Goal: Navigation & Orientation: Find specific page/section

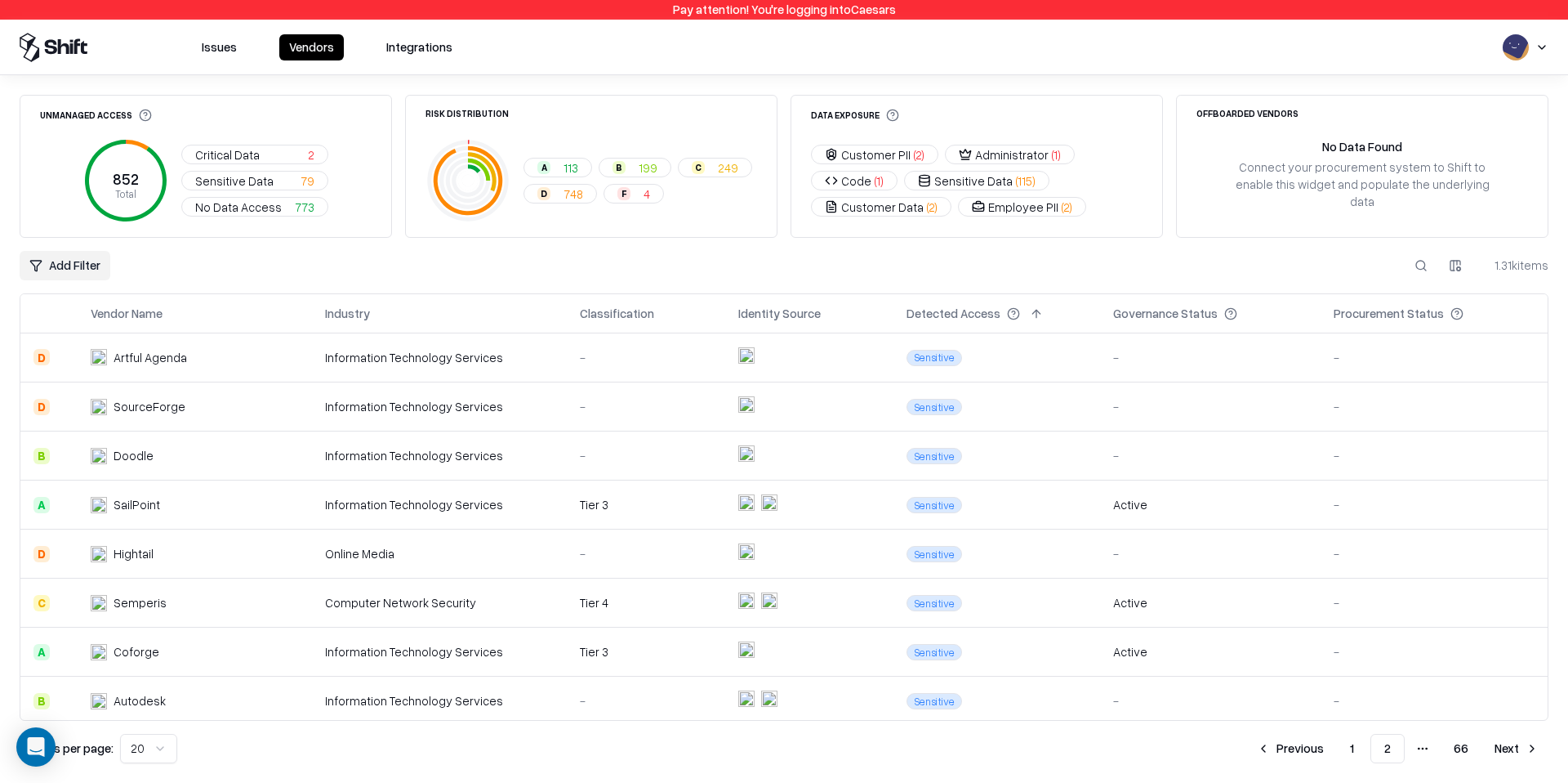
scroll to position [593, 0]
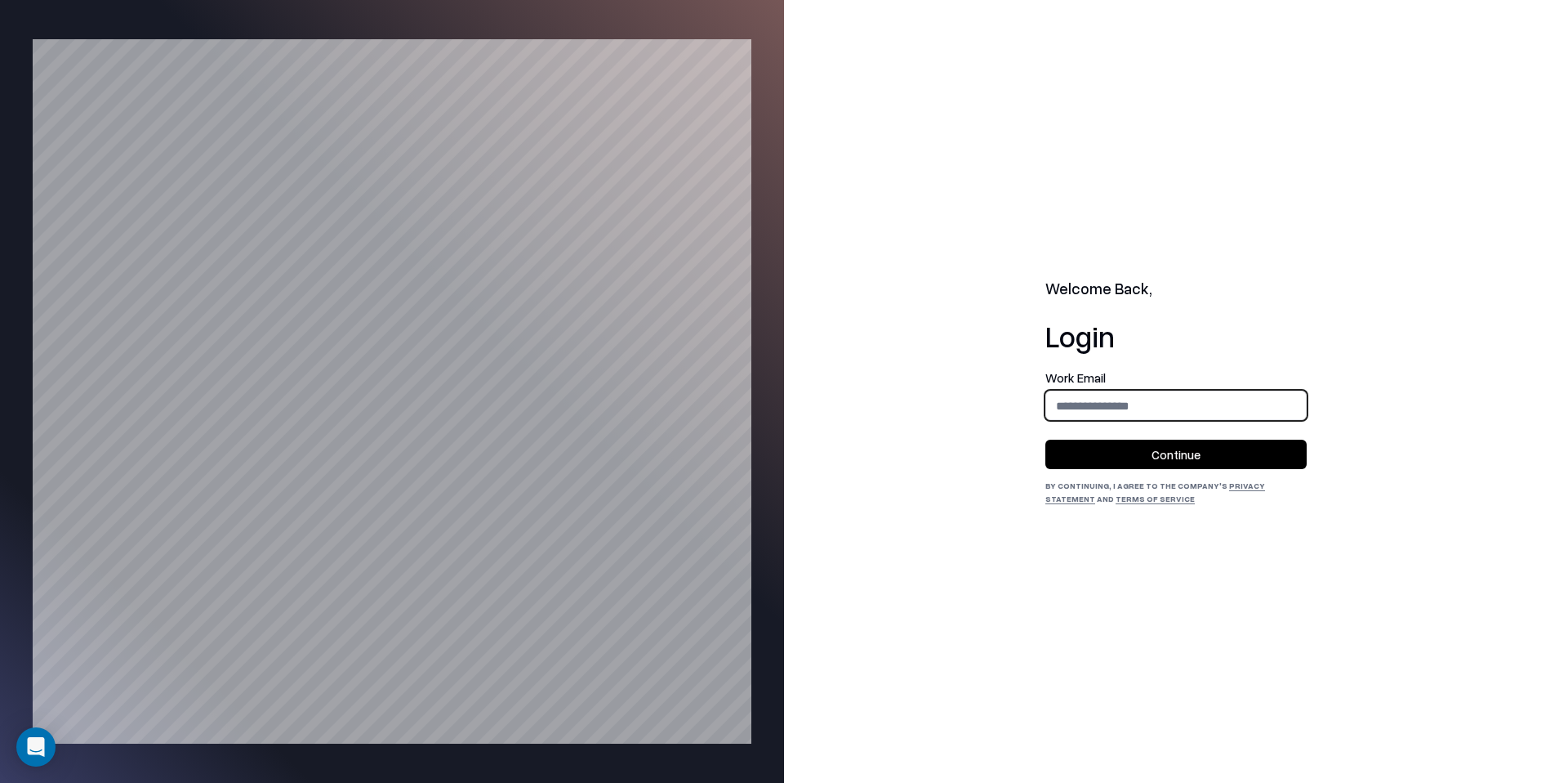
click at [1124, 414] on input "email" at bounding box center [1176, 405] width 259 height 30
type input "**********"
click at [1197, 461] on button "Continue" at bounding box center [1176, 454] width 261 height 30
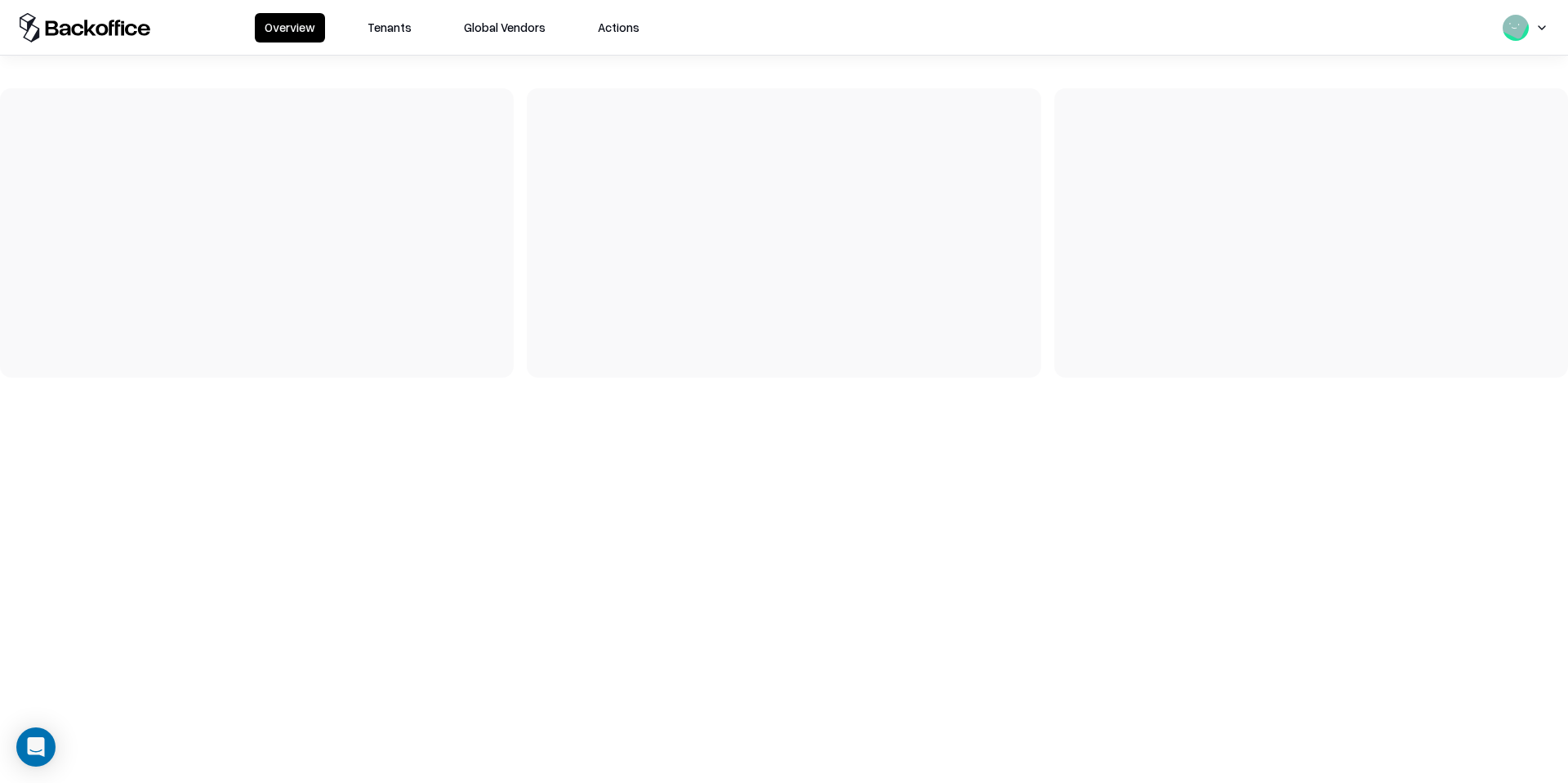
click at [384, 23] on button "Tenants" at bounding box center [389, 28] width 63 height 30
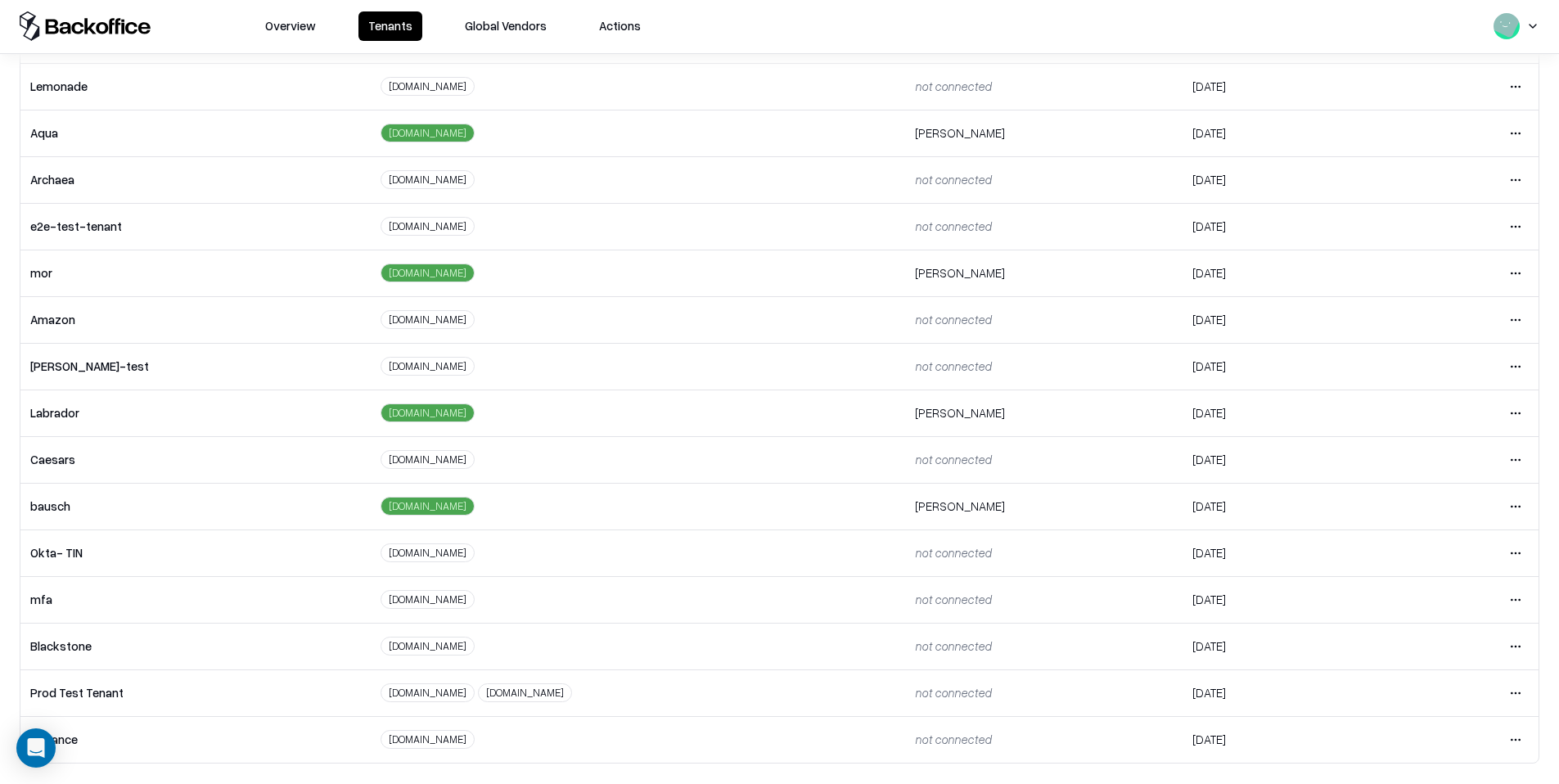
scroll to position [167, 0]
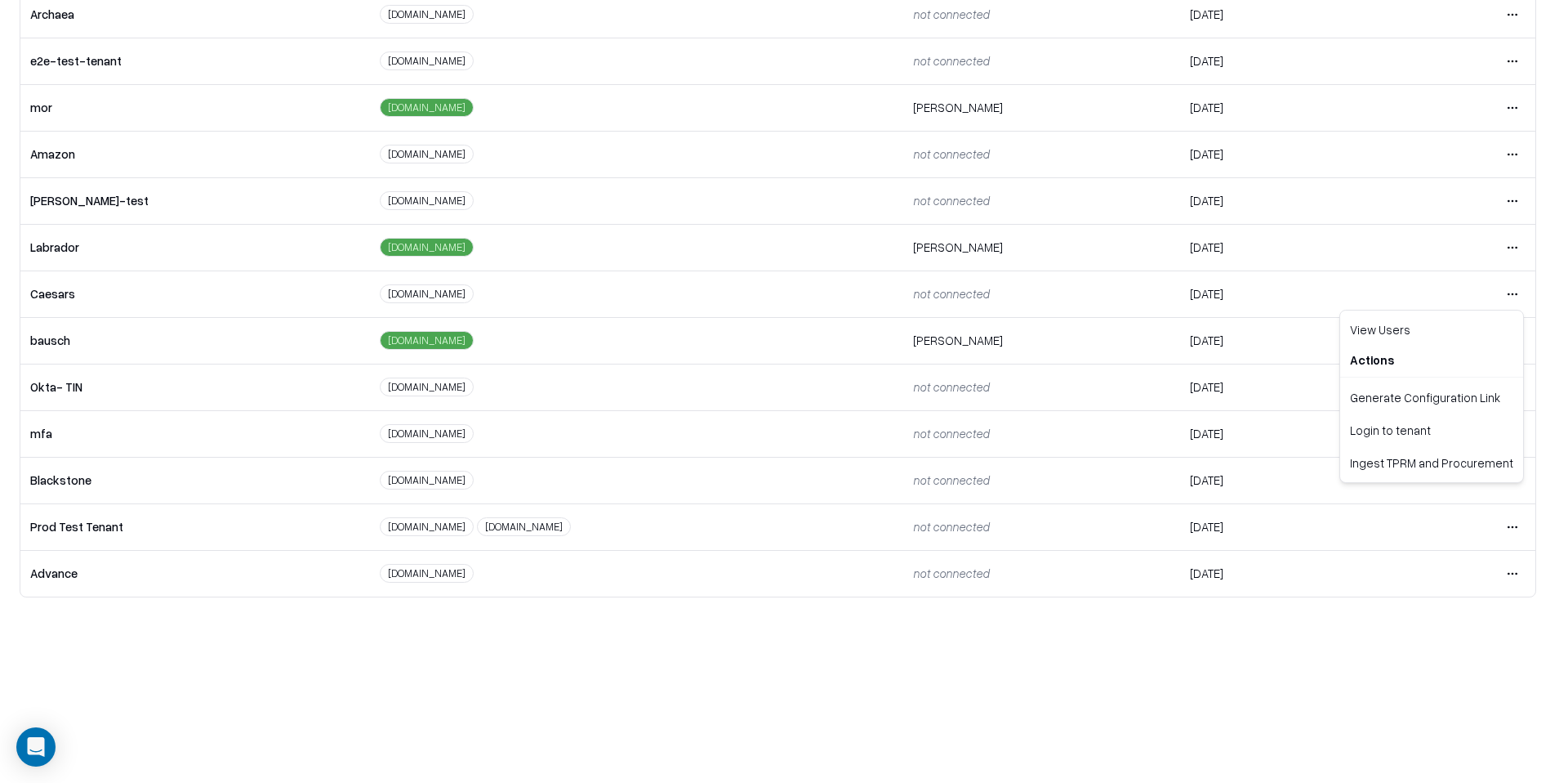
click at [1503, 295] on html "Overview Tenants Global Vendors Actions Tenants Add Tenant Tenant name Domain A…" at bounding box center [784, 225] width 1568 height 783
click at [1422, 433] on div "Login to tenant" at bounding box center [1431, 430] width 176 height 33
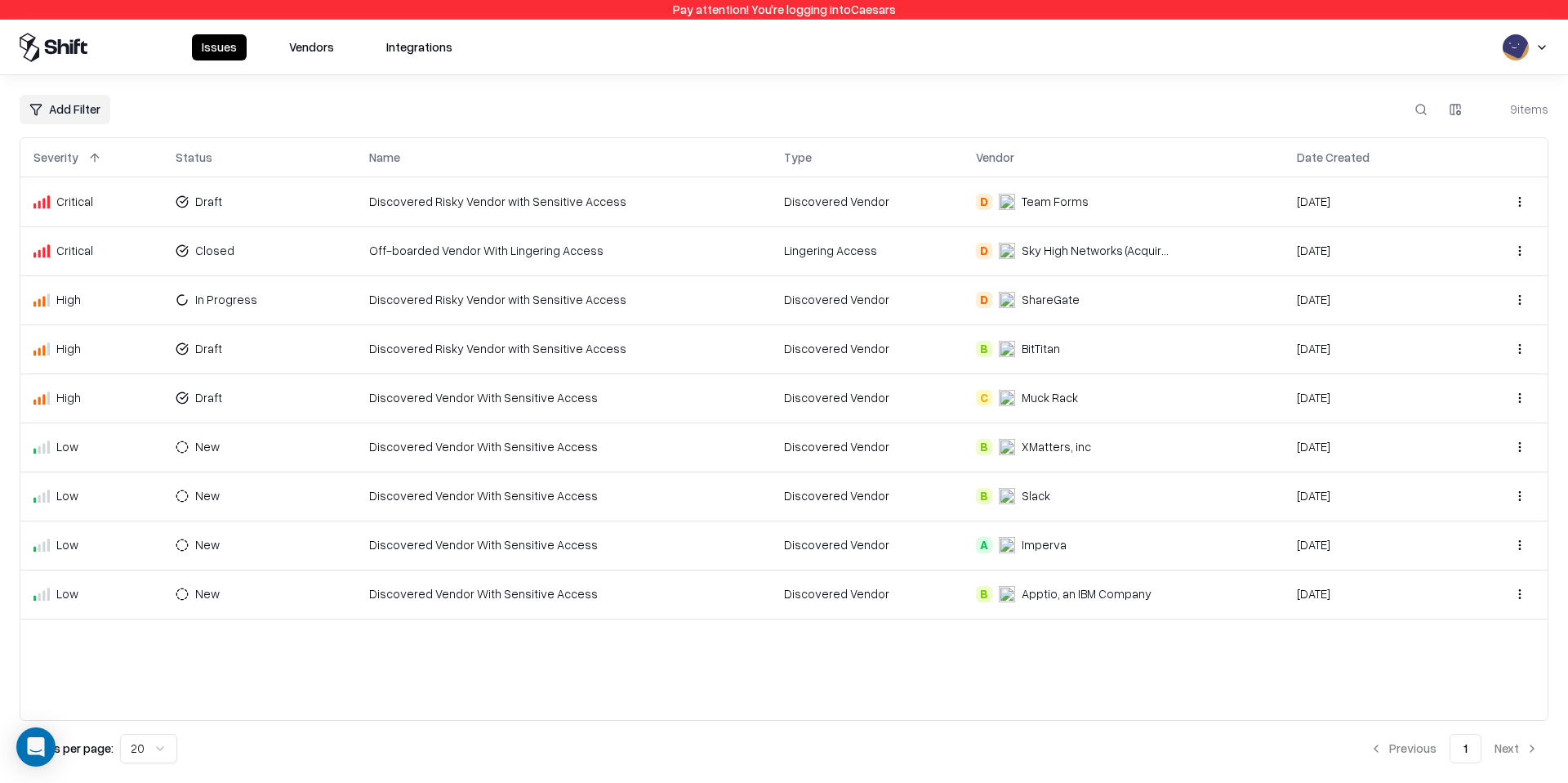
click at [311, 63] on div "Issues Vendors Integrations" at bounding box center [784, 48] width 1568 height 56
click at [315, 49] on button "Vendors" at bounding box center [312, 48] width 64 height 26
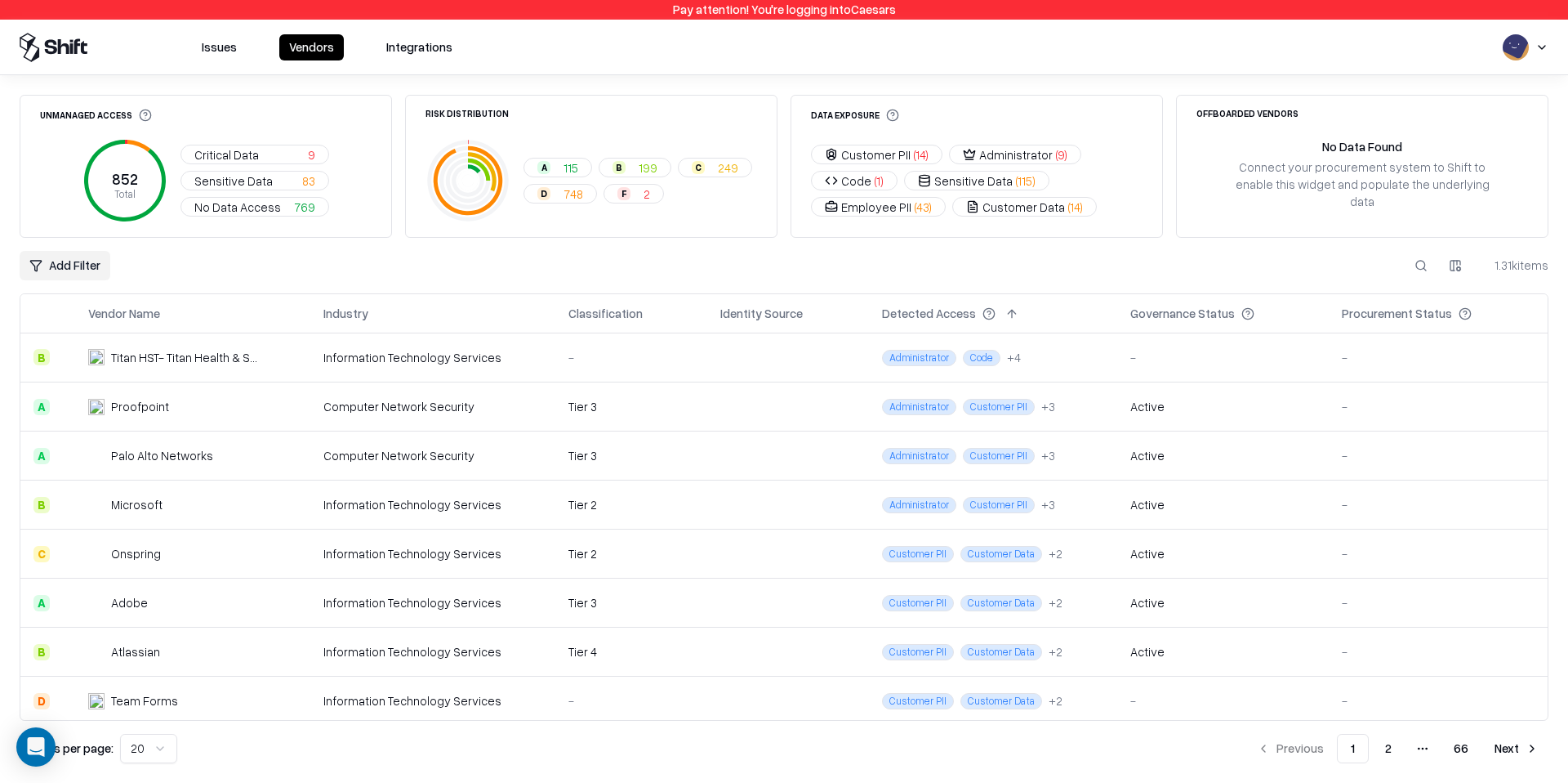
scroll to position [305, 0]
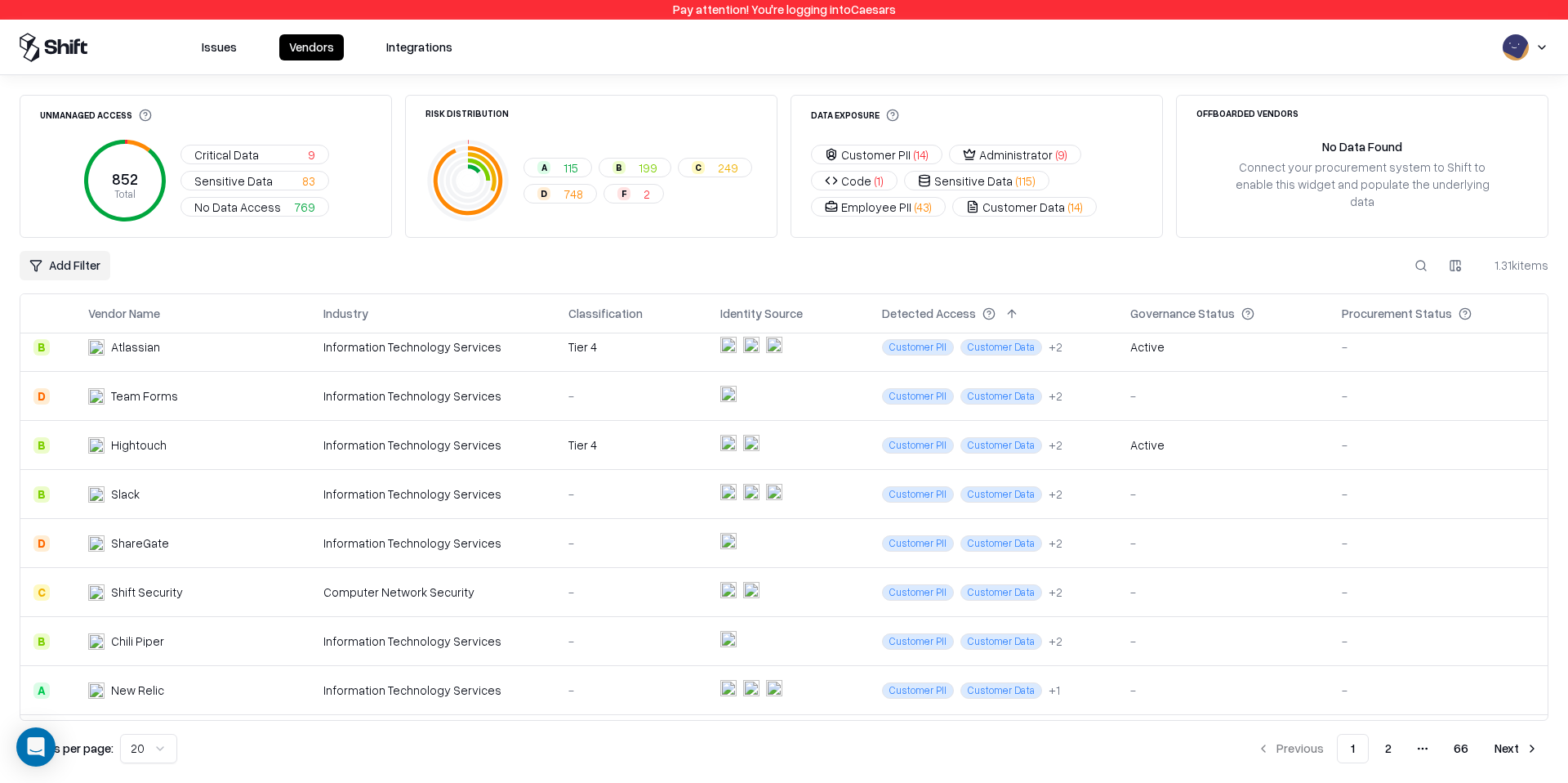
click at [481, 367] on td "Information Technology Services" at bounding box center [433, 347] width 245 height 49
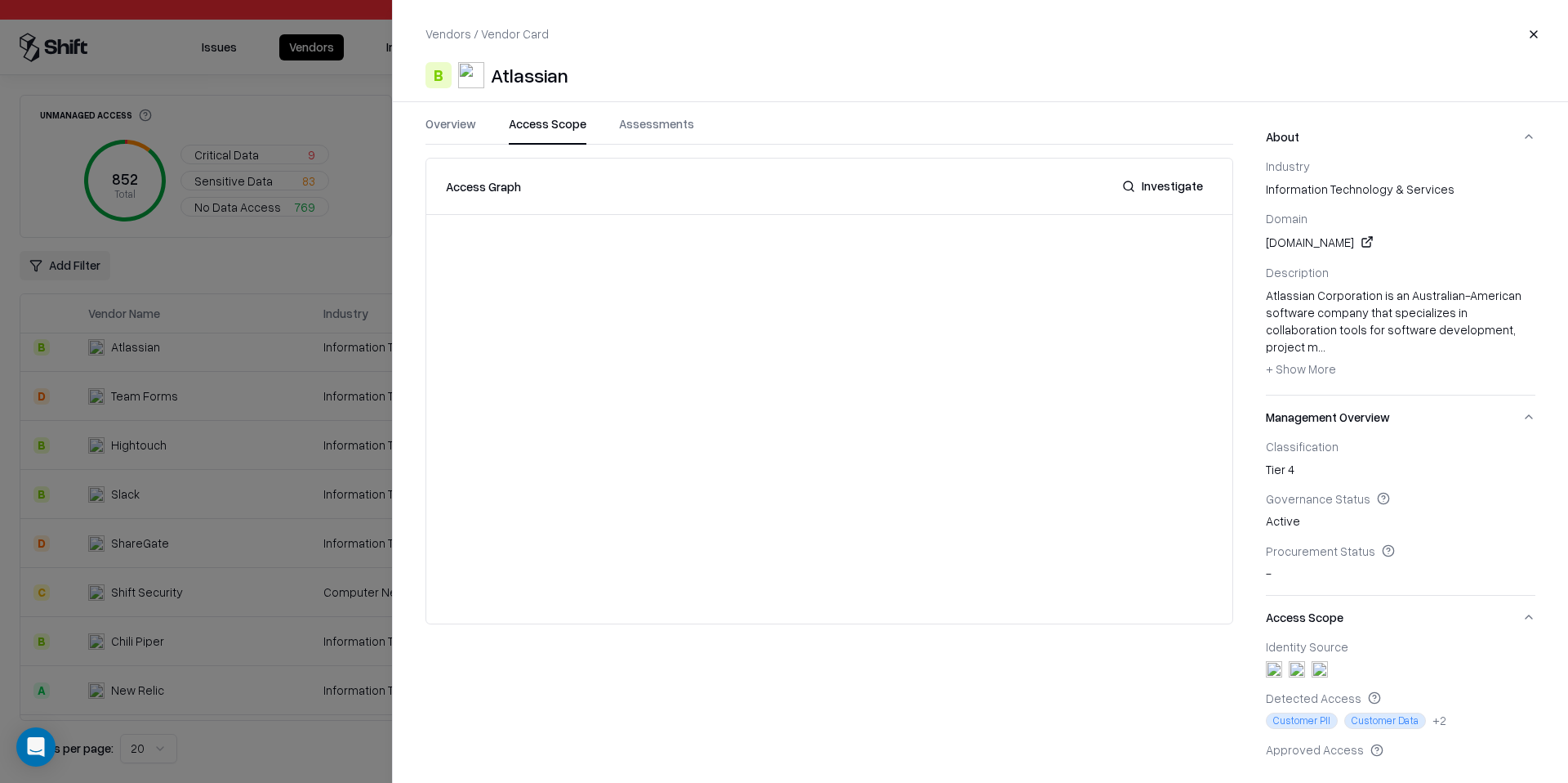
click at [579, 120] on button "Access Scope" at bounding box center [547, 130] width 77 height 30
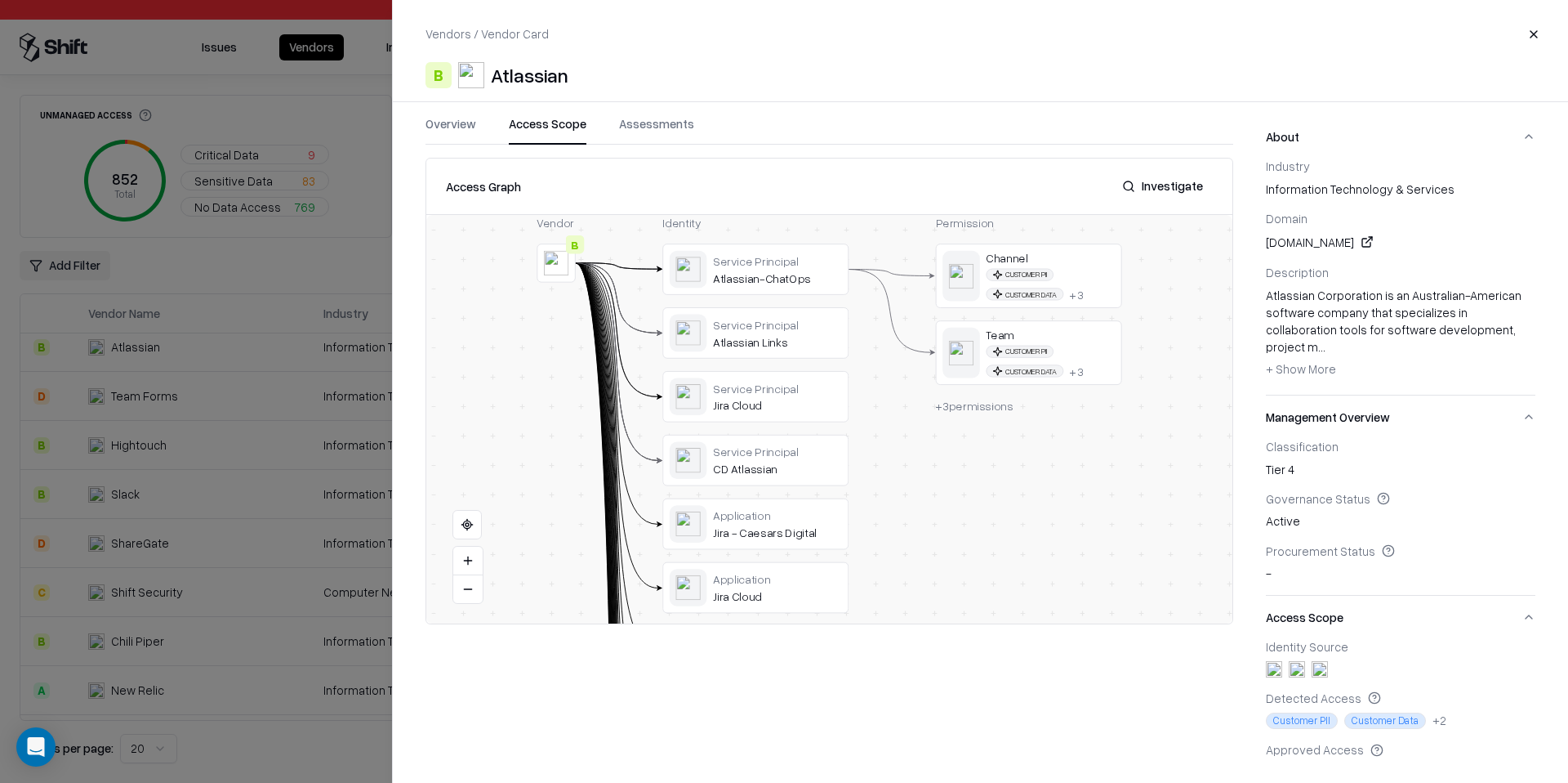
click at [626, 128] on button "Assessments" at bounding box center [656, 130] width 75 height 30
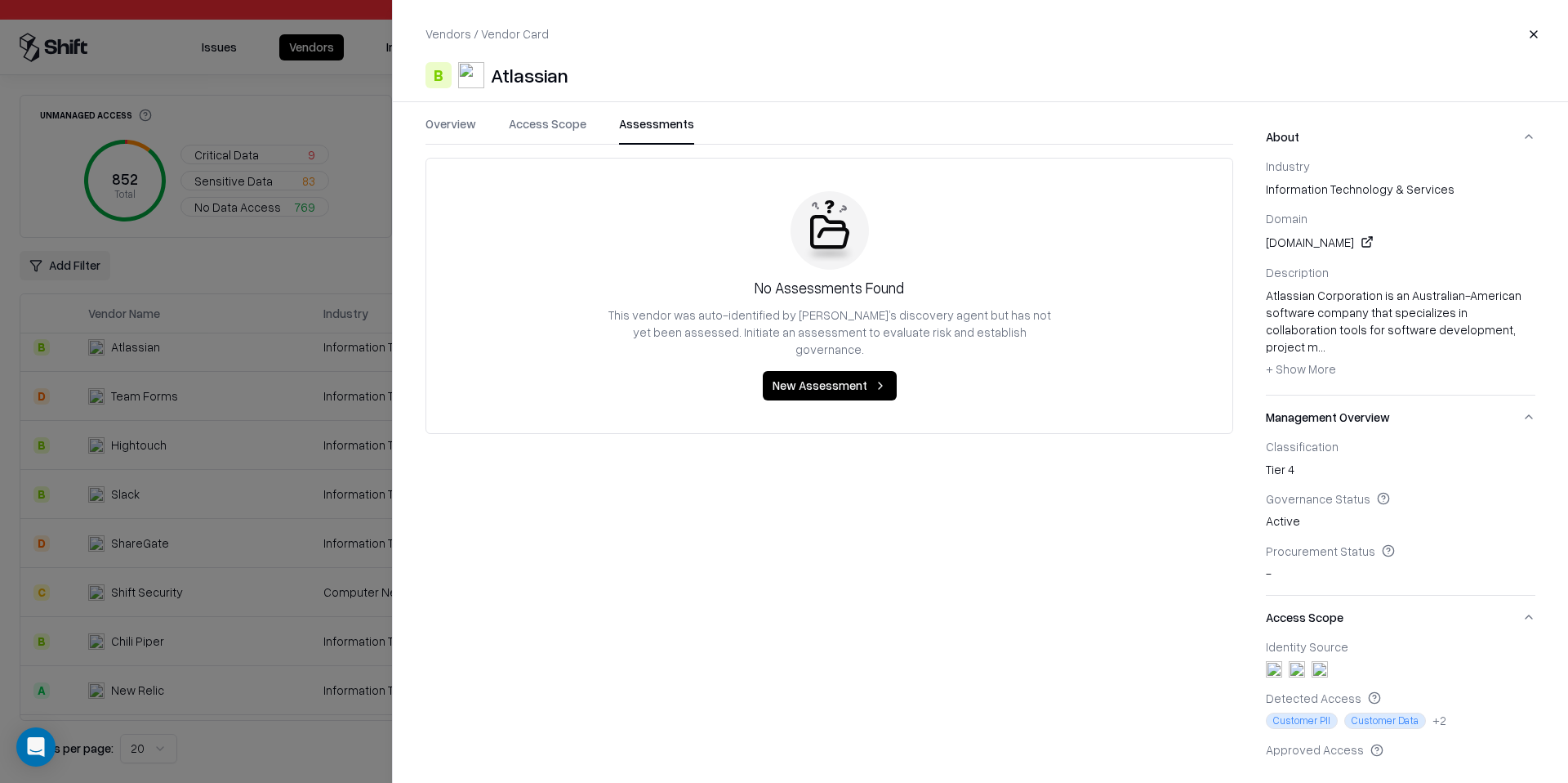
click at [464, 128] on button "Overview" at bounding box center [450, 130] width 50 height 30
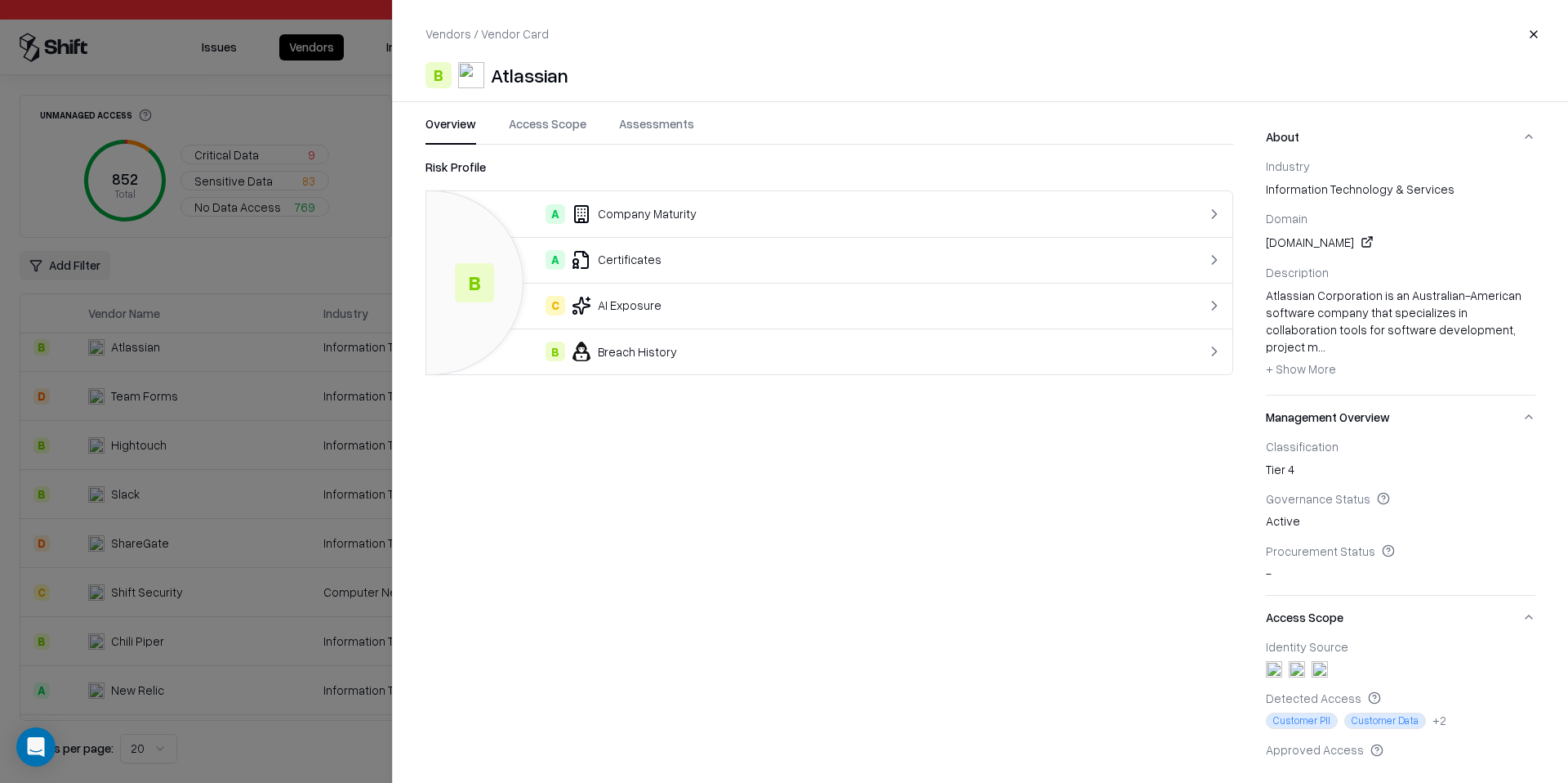
scroll to position [161, 0]
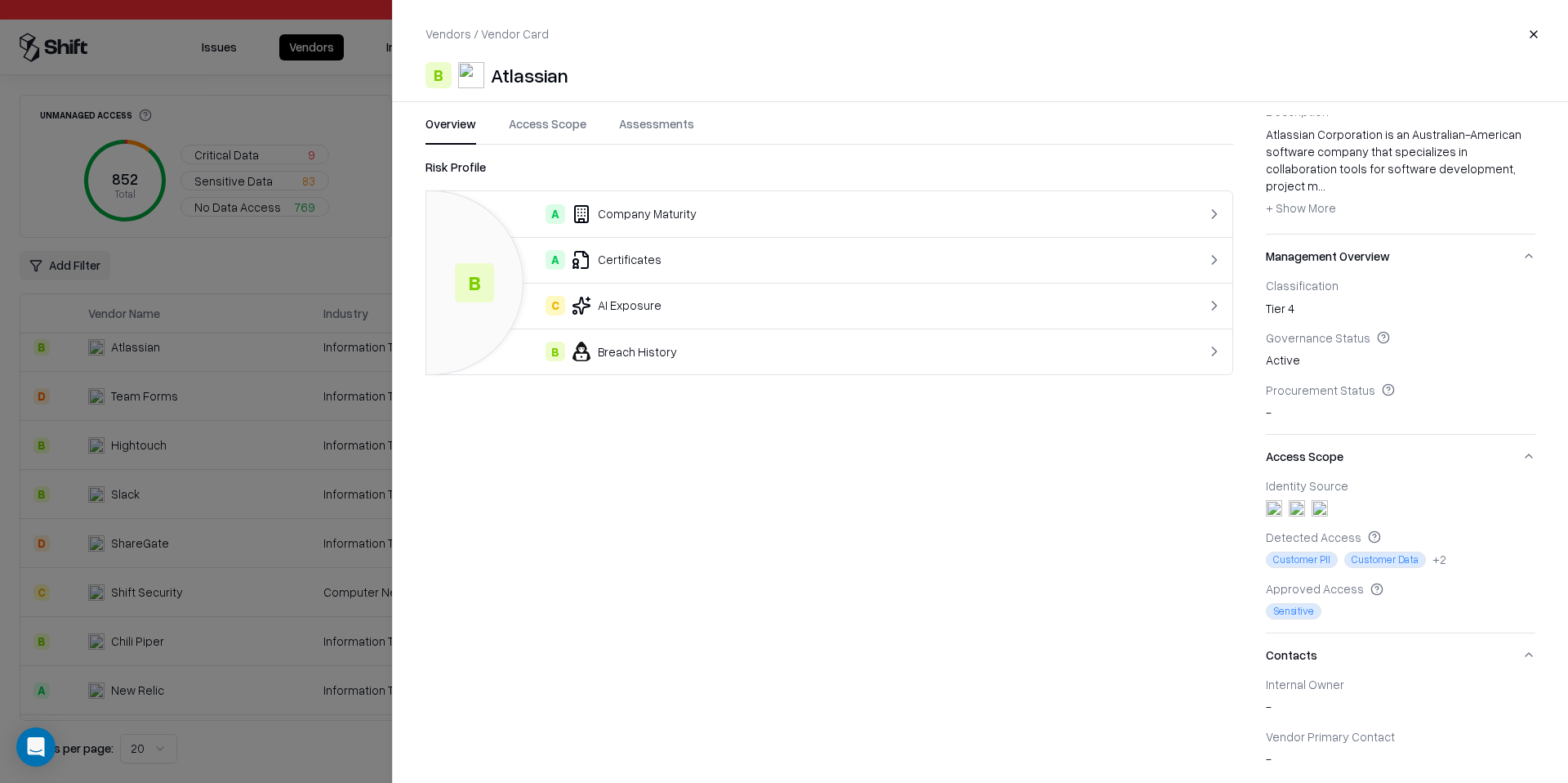
click at [1541, 29] on button "Close" at bounding box center [1534, 35] width 30 height 30
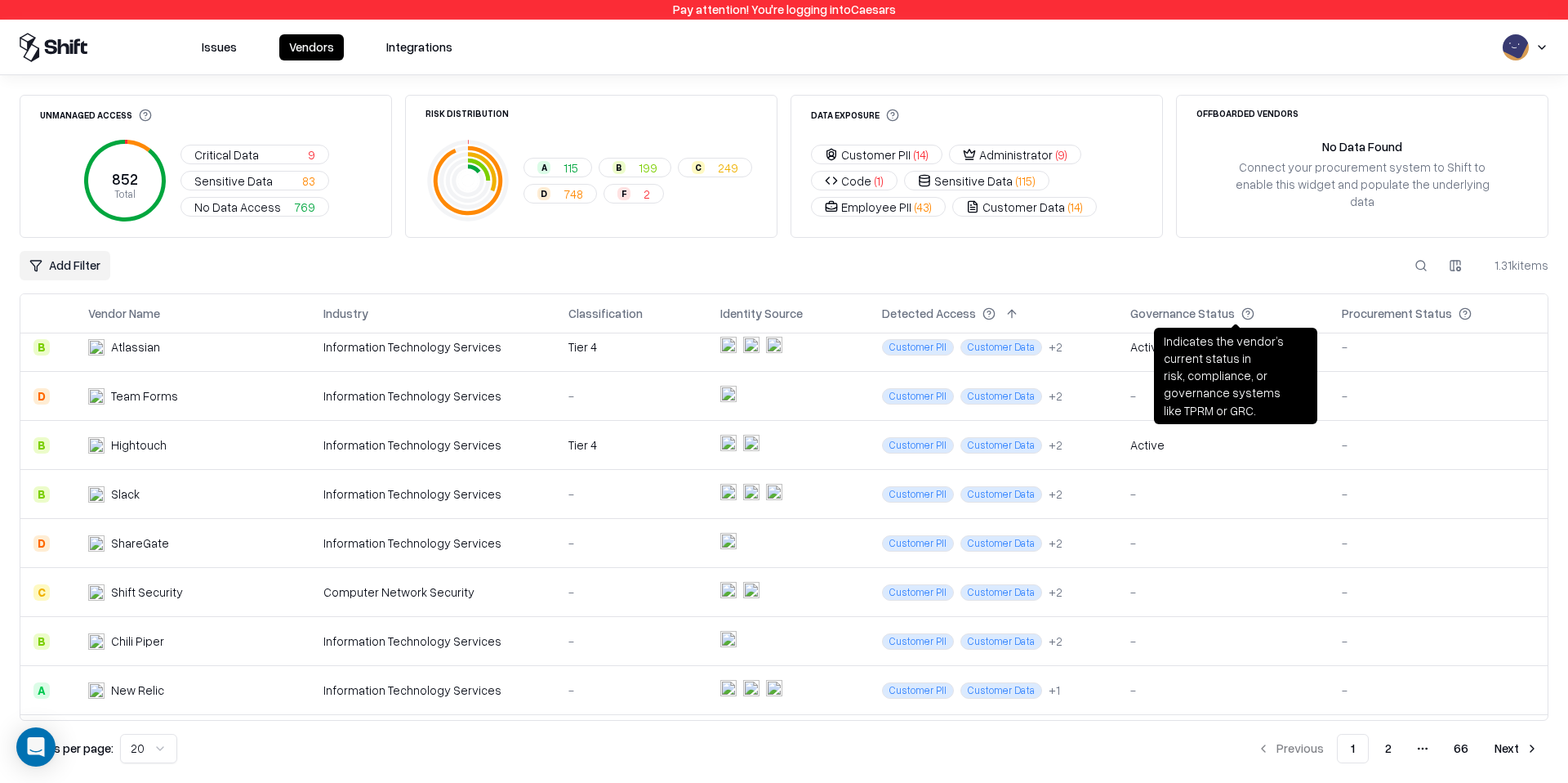
click at [1242, 314] on circle at bounding box center [1247, 313] width 10 height 10
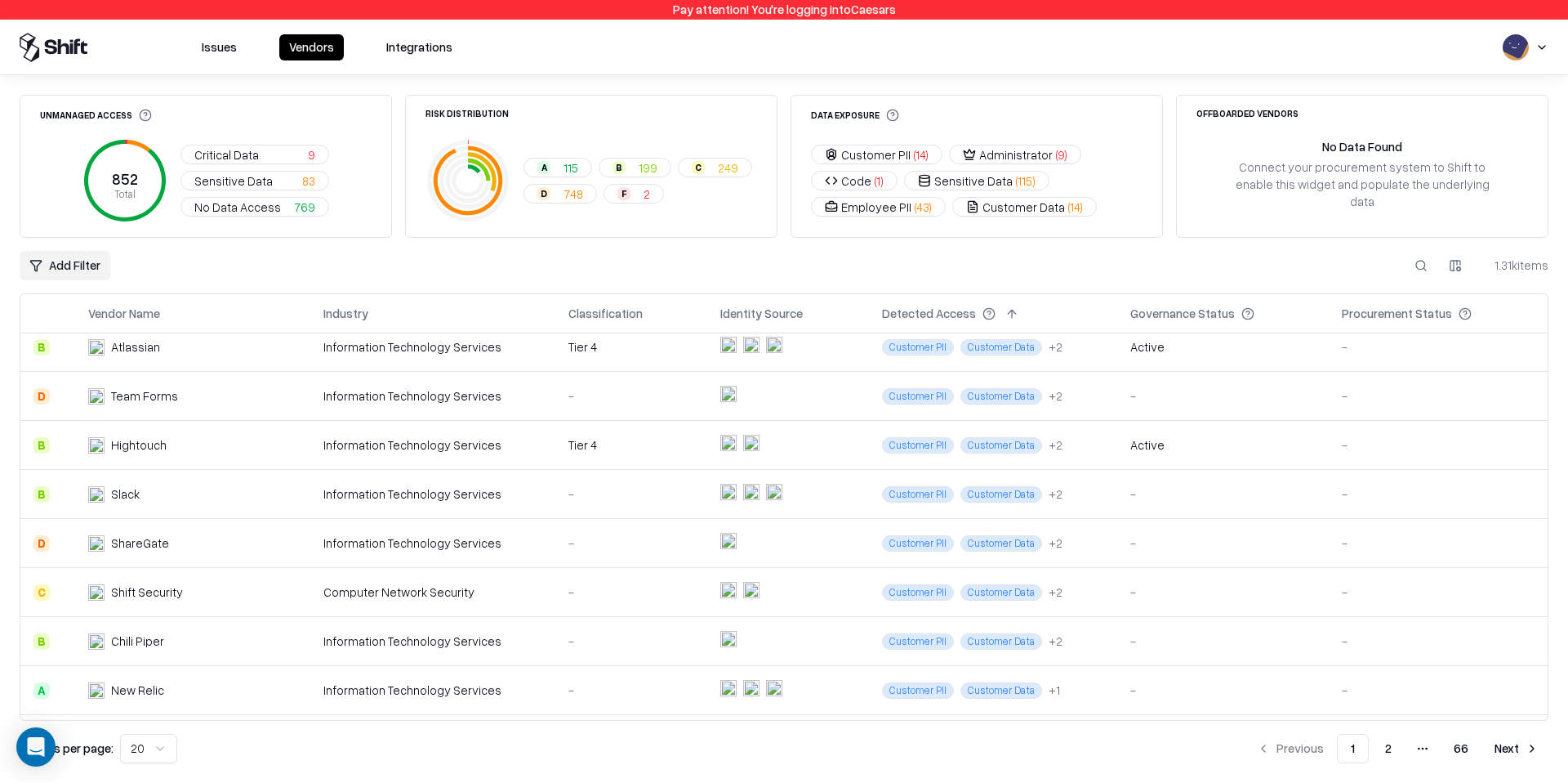
click at [1243, 319] on div "Governance Status" at bounding box center [1224, 313] width 186 height 20
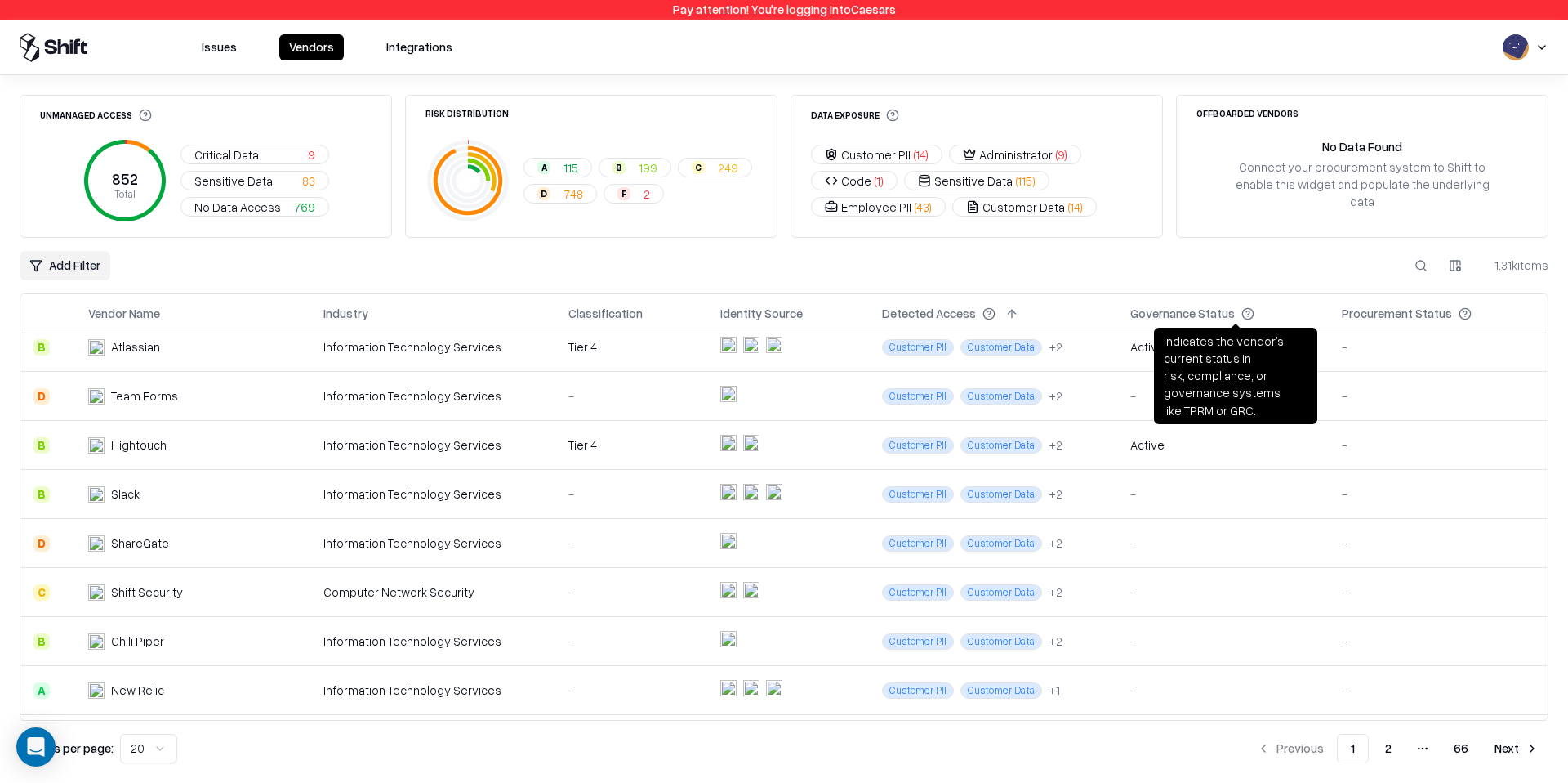
click at [1242, 312] on icon at bounding box center [1248, 313] width 13 height 13
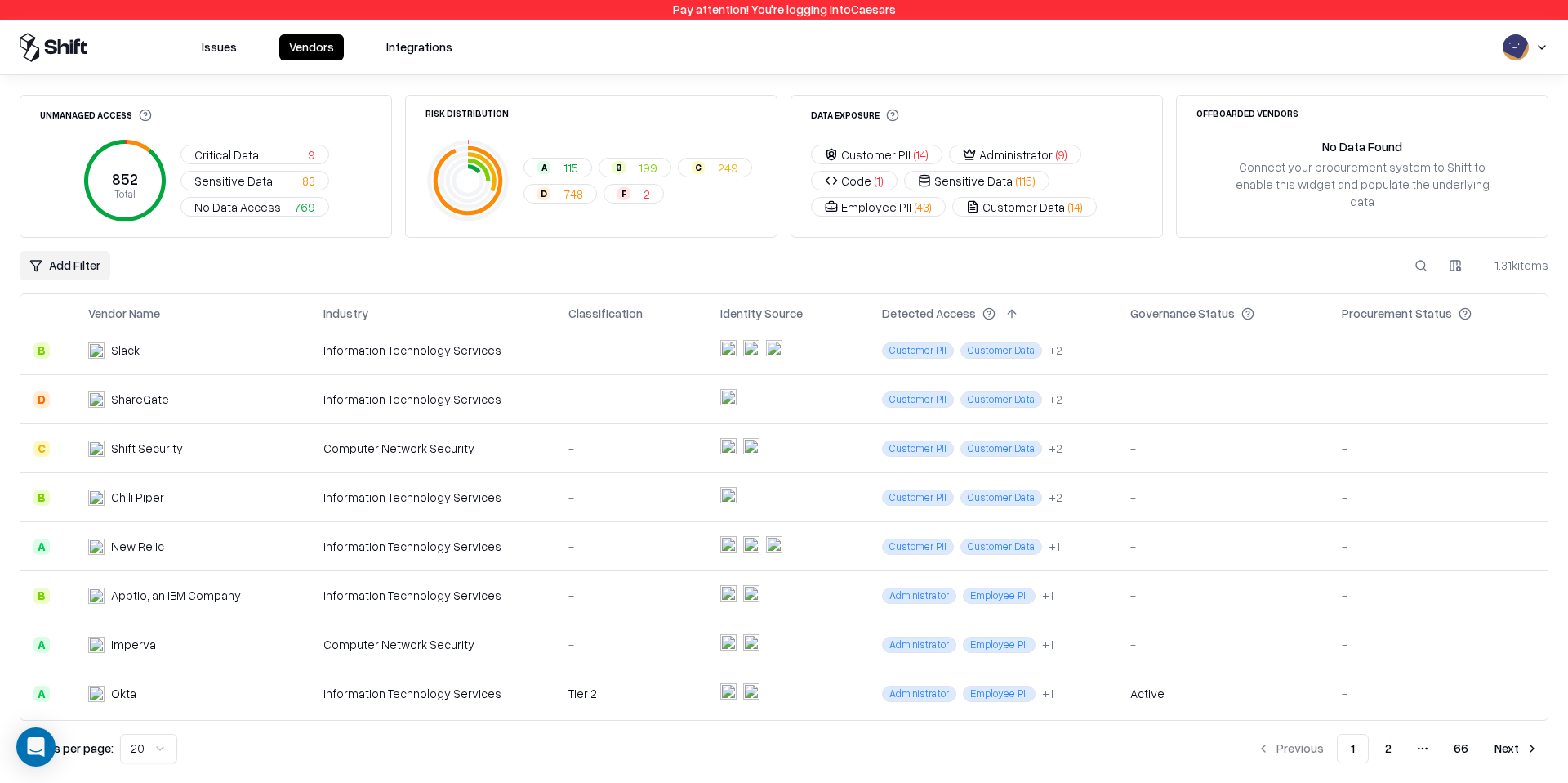
scroll to position [593, 0]
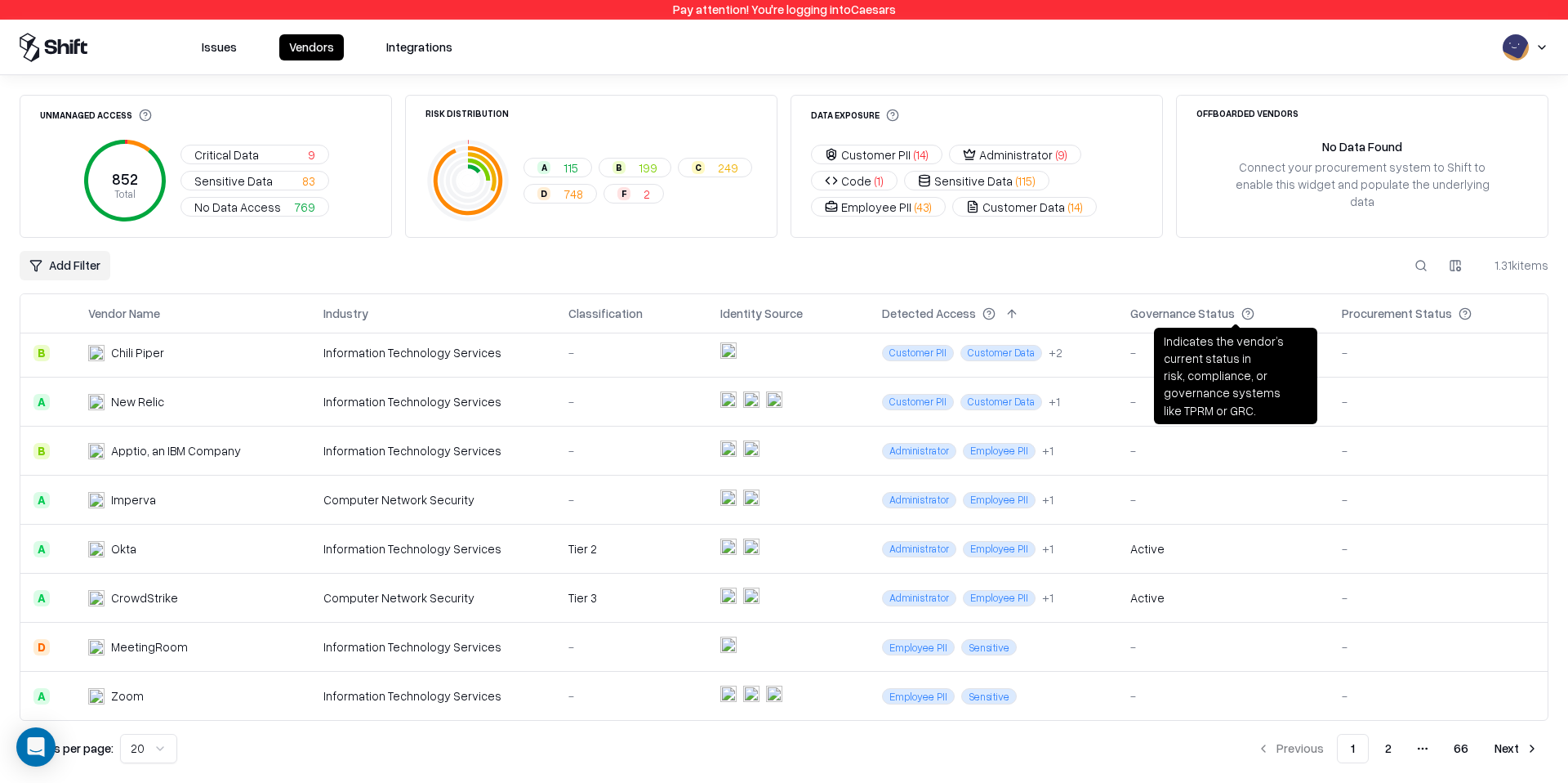
click at [1464, 741] on button "66" at bounding box center [1460, 748] width 41 height 30
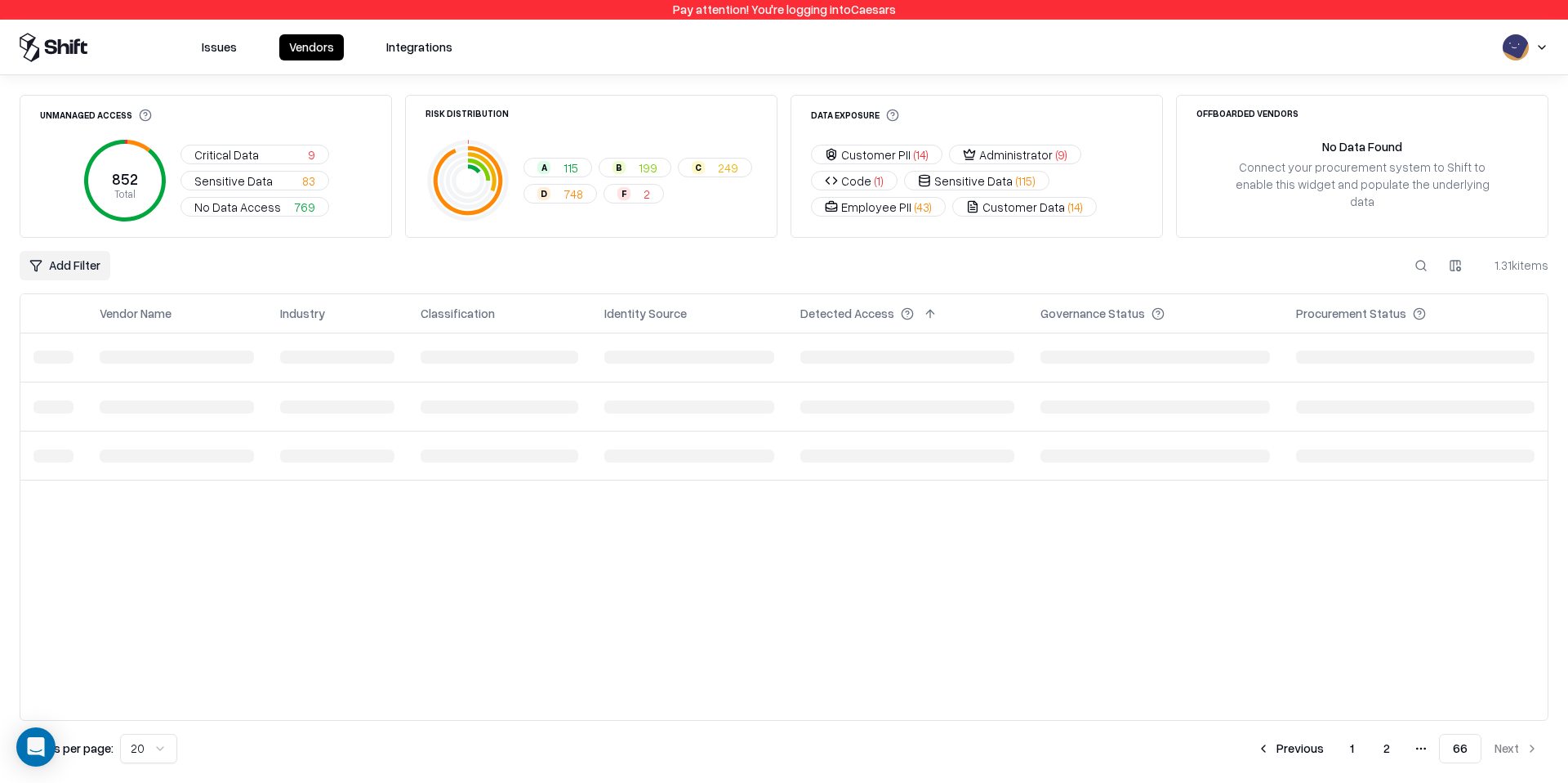
scroll to position [0, 0]
click at [1381, 745] on button "2" at bounding box center [1387, 748] width 33 height 30
